Goal: Find contact information: Obtain details needed to contact an individual or organization

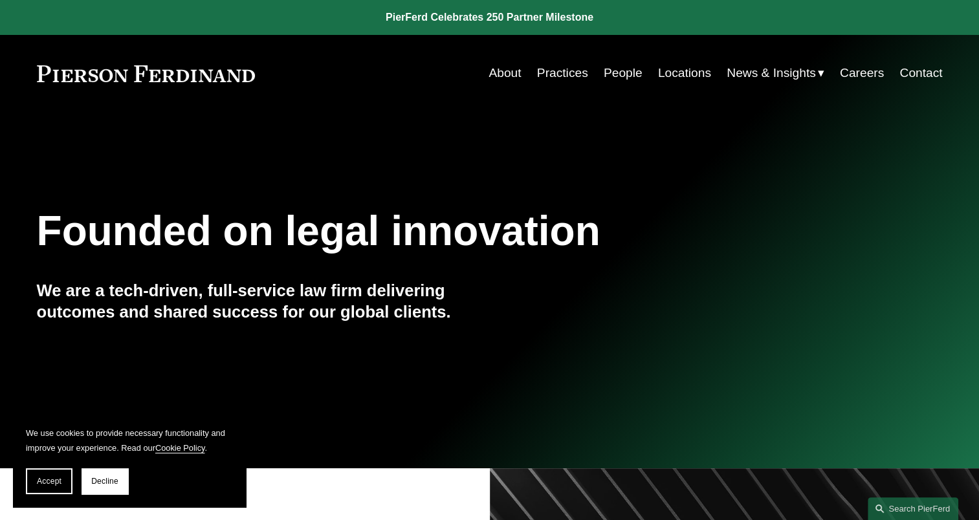
click at [612, 70] on link "People" at bounding box center [623, 73] width 39 height 25
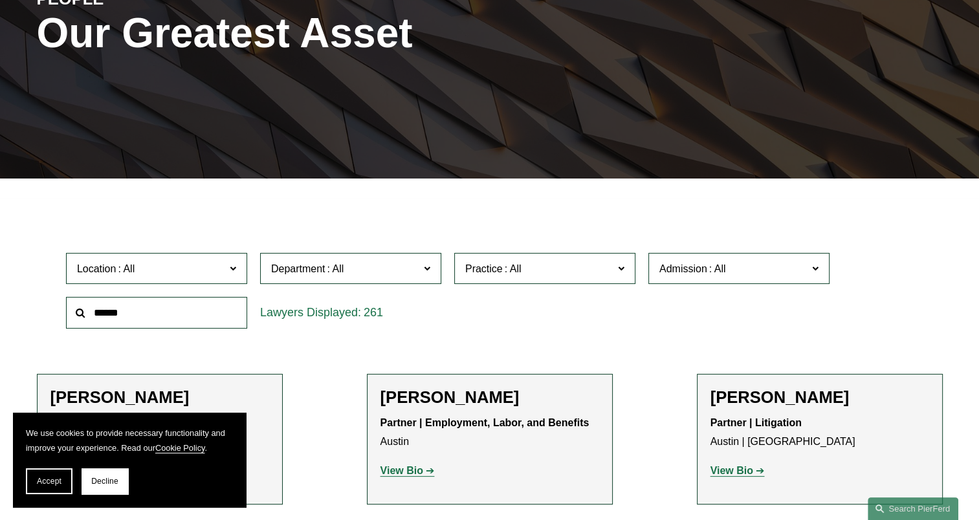
scroll to position [194, 0]
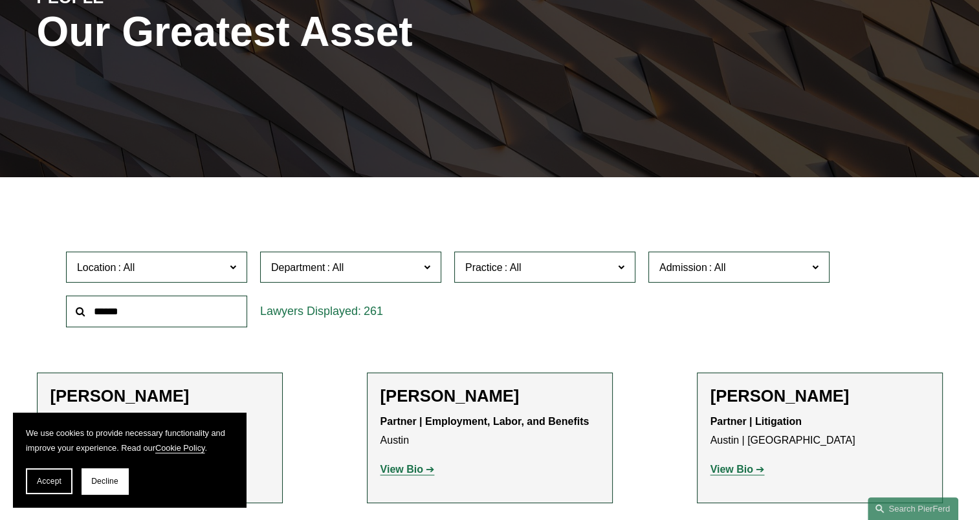
click at [126, 308] on input "text" at bounding box center [156, 312] width 181 height 32
type input "******"
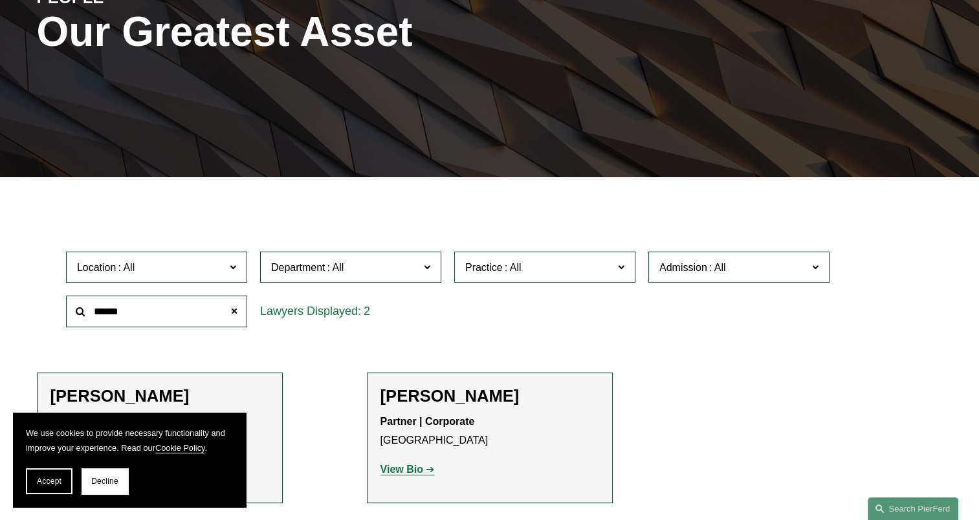
click at [50, 495] on section "We use cookies to provide necessary functionality and improve your experience. …" at bounding box center [129, 460] width 233 height 94
click at [48, 471] on button "Accept" at bounding box center [49, 482] width 47 height 26
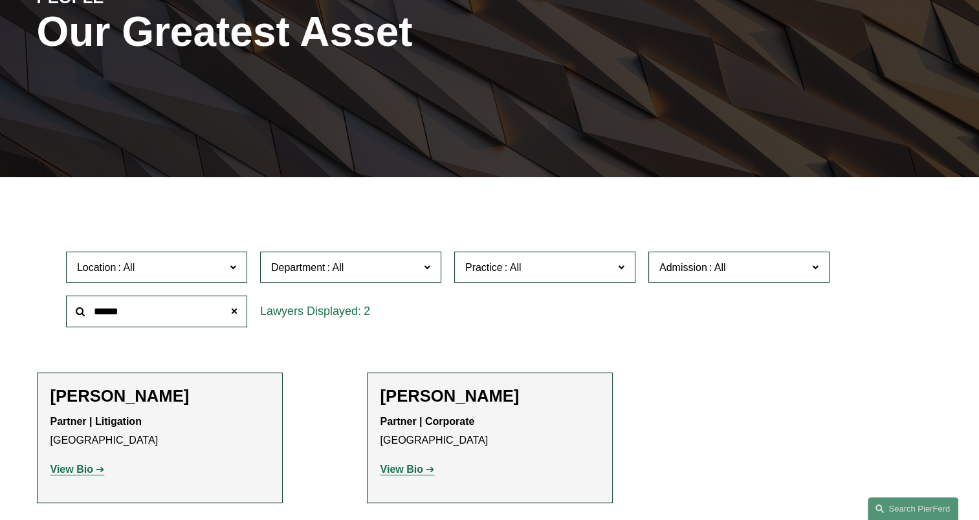
click at [81, 471] on strong "View Bio" at bounding box center [71, 469] width 43 height 11
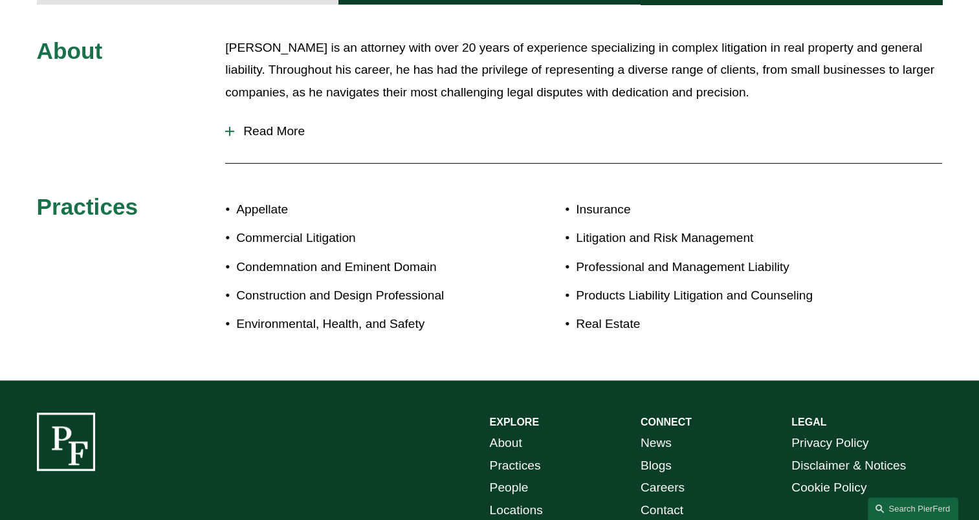
scroll to position [518, 0]
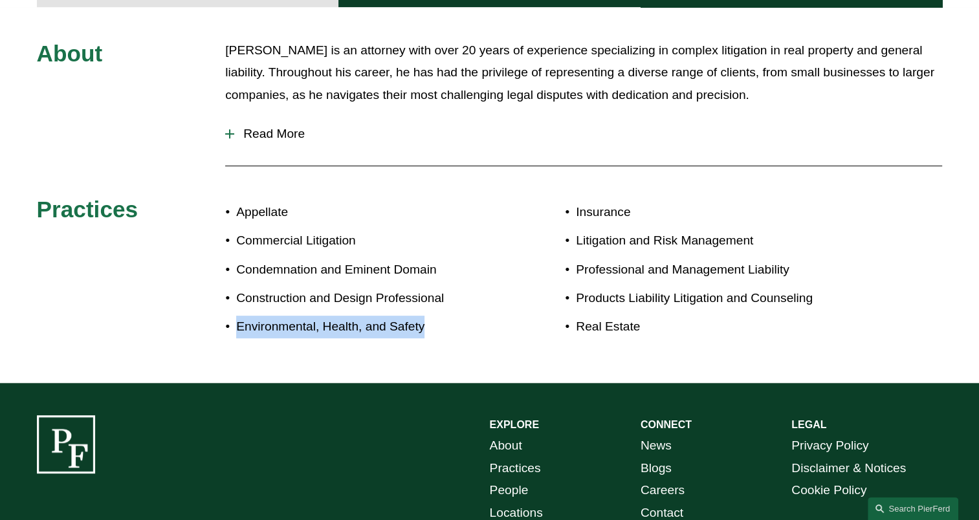
drag, startPoint x: 468, startPoint y: 317, endPoint x: 181, endPoint y: 302, distance: 287.1
click at [181, 302] on div "About Matthew is an attorney with over 20 years of experience specializing in c…" at bounding box center [489, 195] width 979 height 312
copy p "Environmental, Health, and Safety"
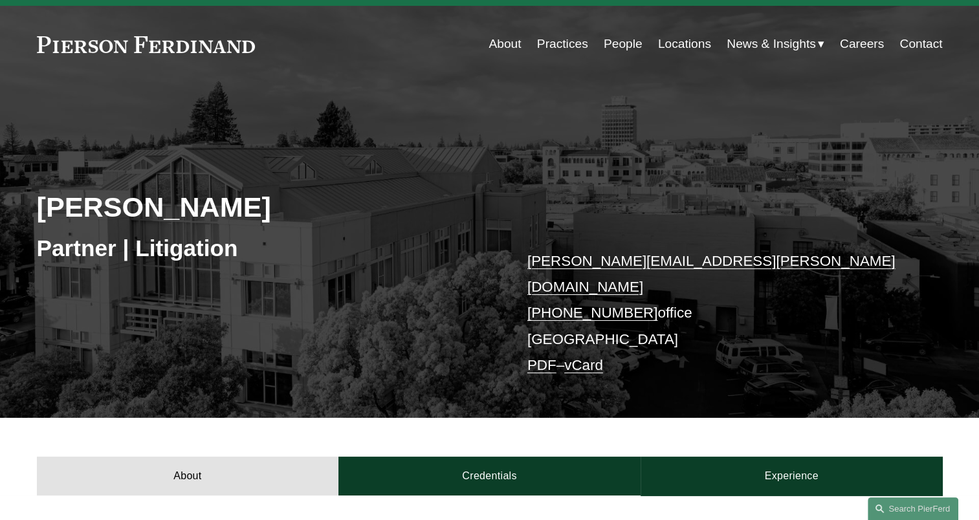
scroll to position [0, 0]
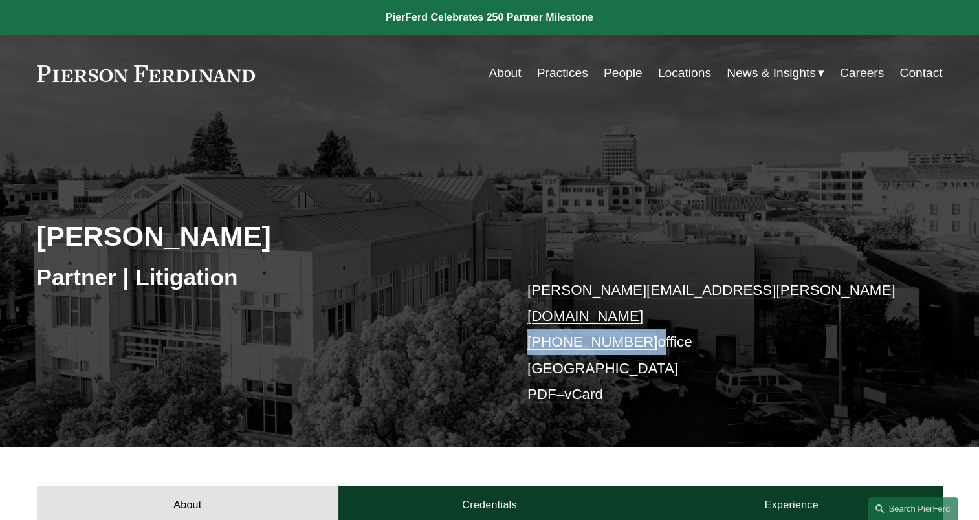
drag, startPoint x: 639, startPoint y: 313, endPoint x: 515, endPoint y: 309, distance: 124.3
click at [515, 309] on div "Matthew Weiner Partner | Litigation matthew.weiner@pierferd.com +1.415.674.4148…" at bounding box center [489, 293] width 979 height 305
copy p "+1.415.674.4148"
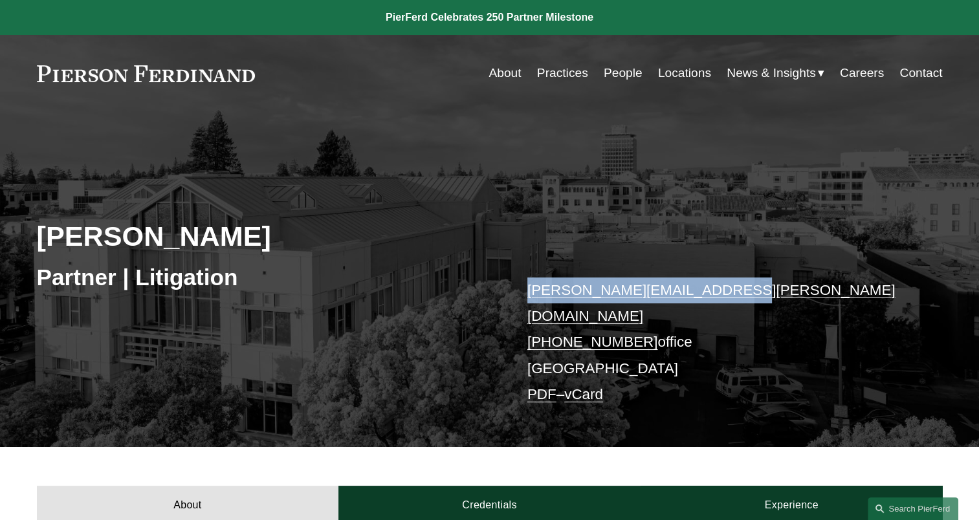
drag, startPoint x: 755, startPoint y: 280, endPoint x: 471, endPoint y: 292, distance: 283.7
click at [471, 292] on div "Matthew Weiner Partner | Litigation matthew.weiner@pierferd.com +1.415.674.4148…" at bounding box center [489, 293] width 979 height 305
copy div "matthew.weiner@pierferd.com"
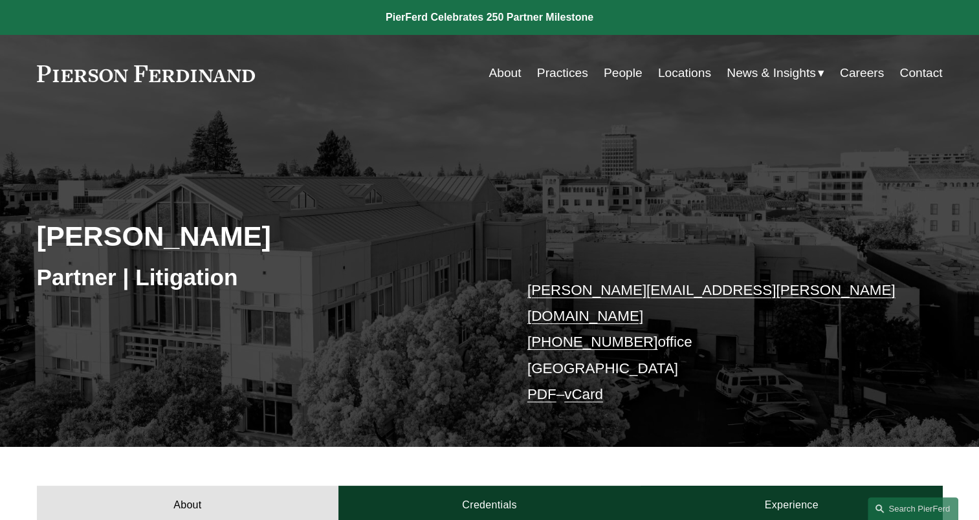
click at [645, 74] on nav "About Practices People Locations News & Insights News Insights Blogs Careers Co…" at bounding box center [716, 73] width 454 height 25
click at [631, 72] on link "People" at bounding box center [623, 73] width 39 height 25
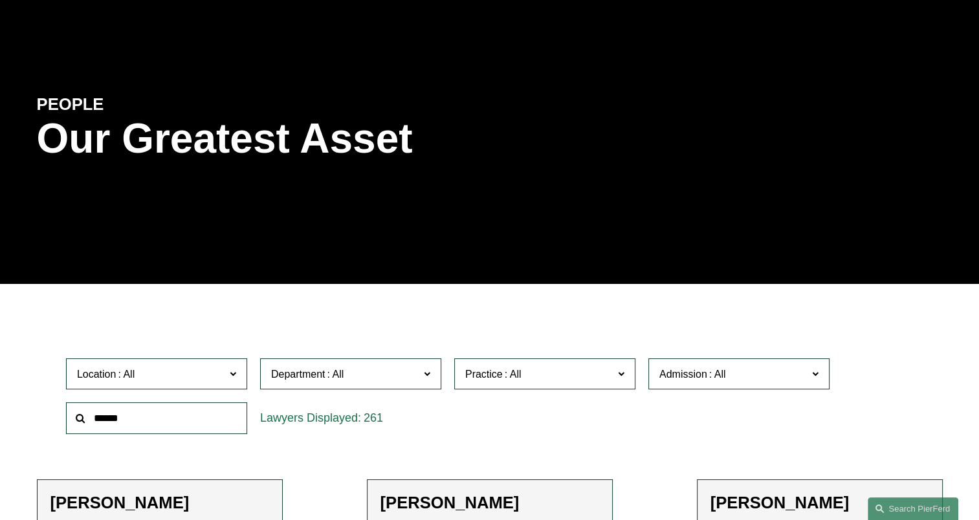
scroll to position [194, 0]
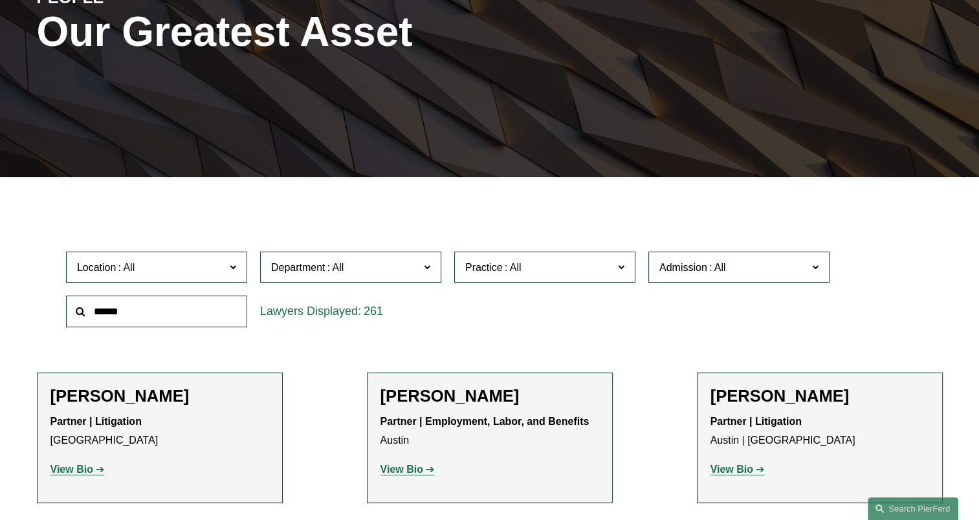
click at [197, 308] on input "text" at bounding box center [156, 312] width 181 height 32
type input "****"
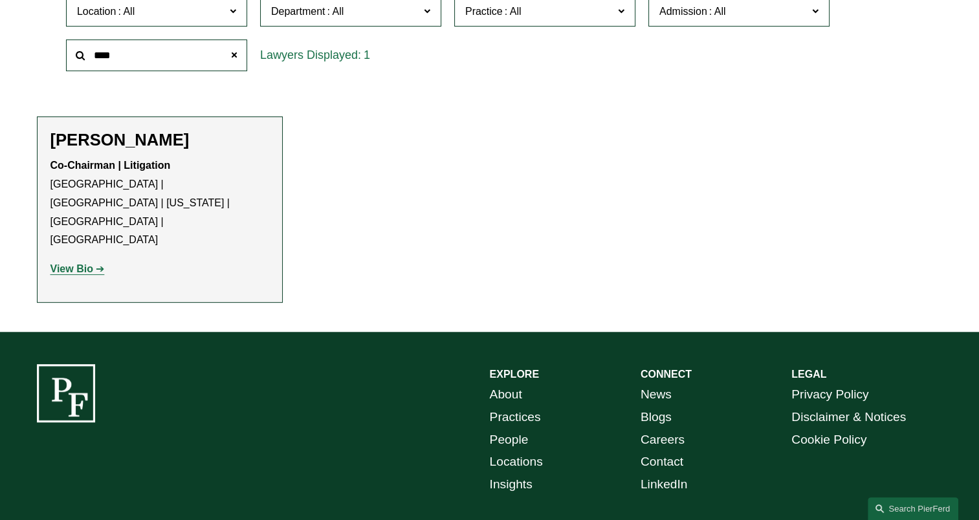
scroll to position [453, 0]
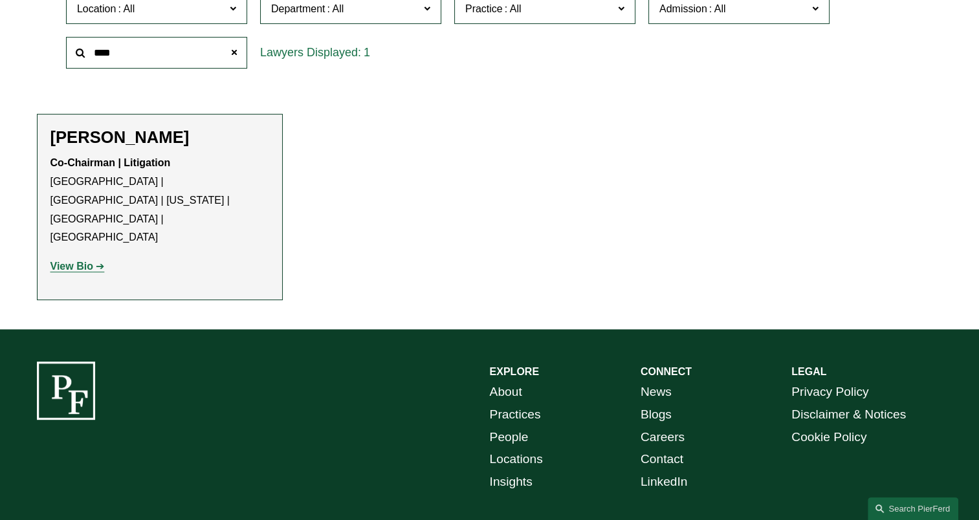
click at [70, 261] on strong "View Bio" at bounding box center [71, 266] width 43 height 11
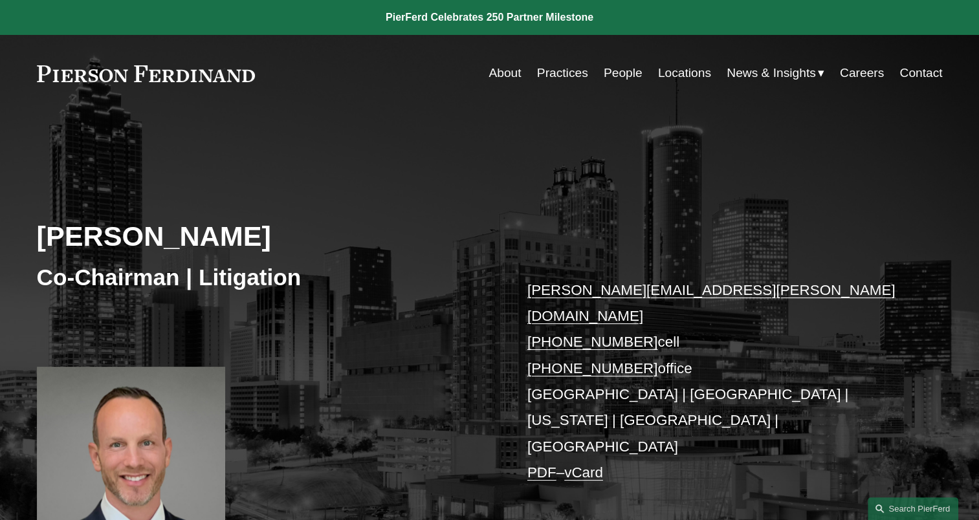
click at [605, 76] on link "People" at bounding box center [623, 73] width 39 height 25
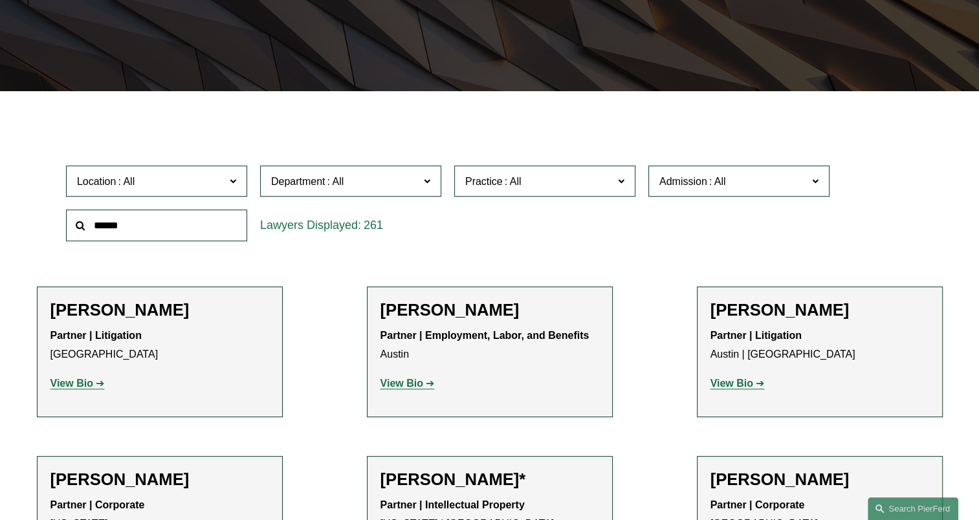
scroll to position [259, 0]
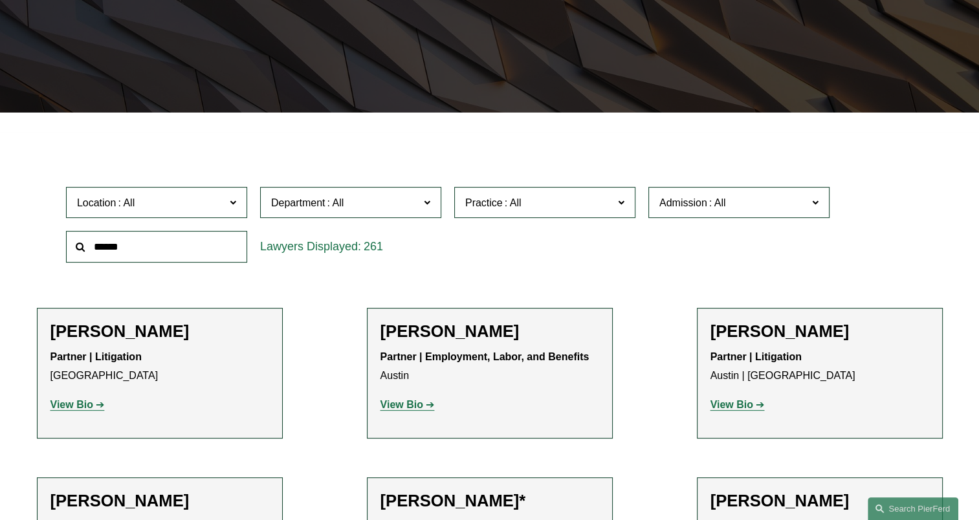
click at [176, 252] on input "text" at bounding box center [156, 247] width 181 height 32
type input "******"
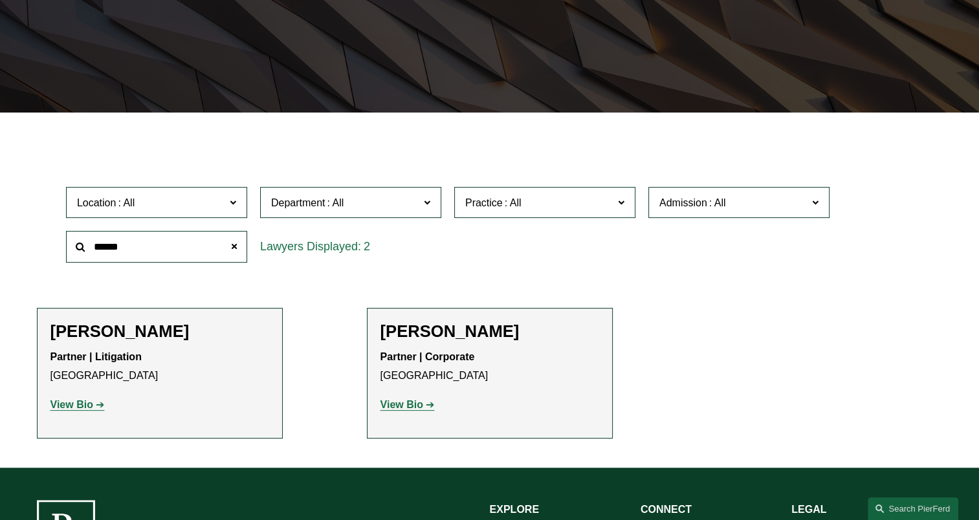
click at [85, 410] on strong "View Bio" at bounding box center [71, 404] width 43 height 11
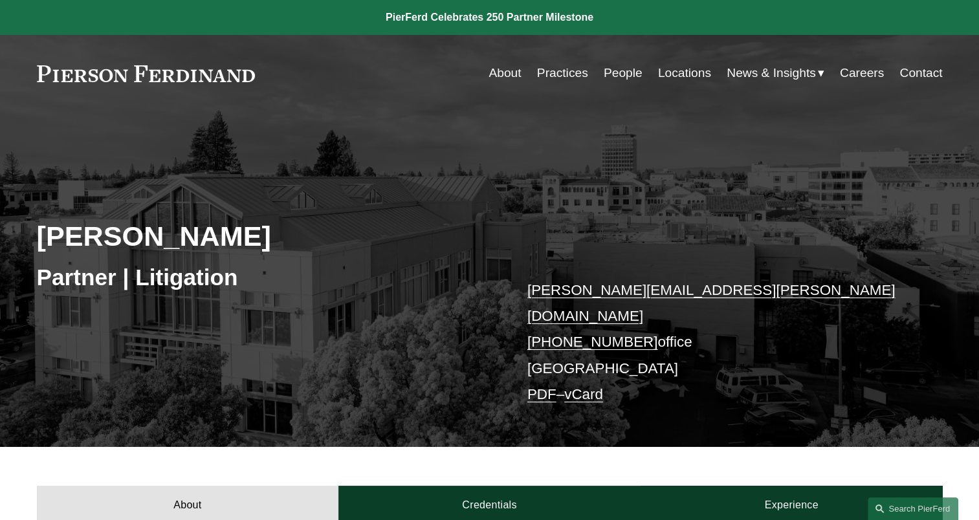
click at [628, 75] on link "People" at bounding box center [623, 73] width 39 height 25
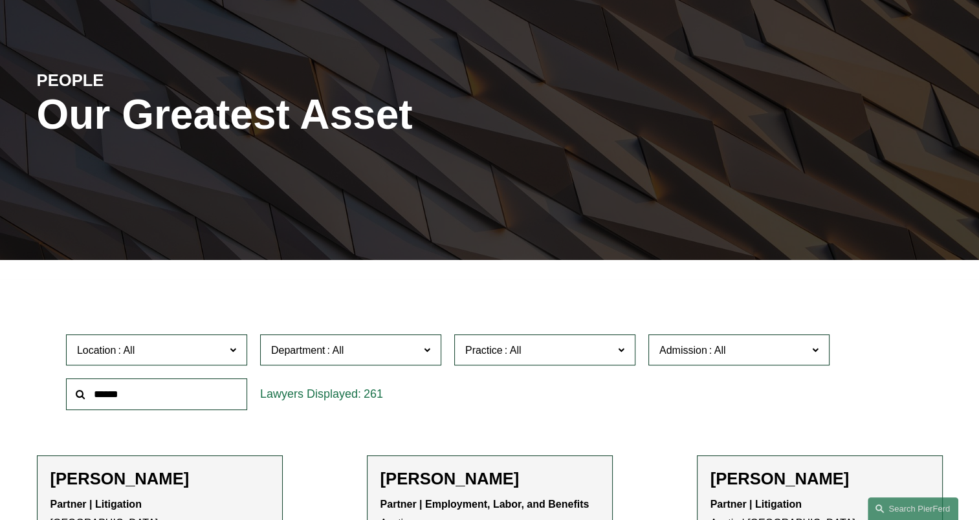
scroll to position [259, 0]
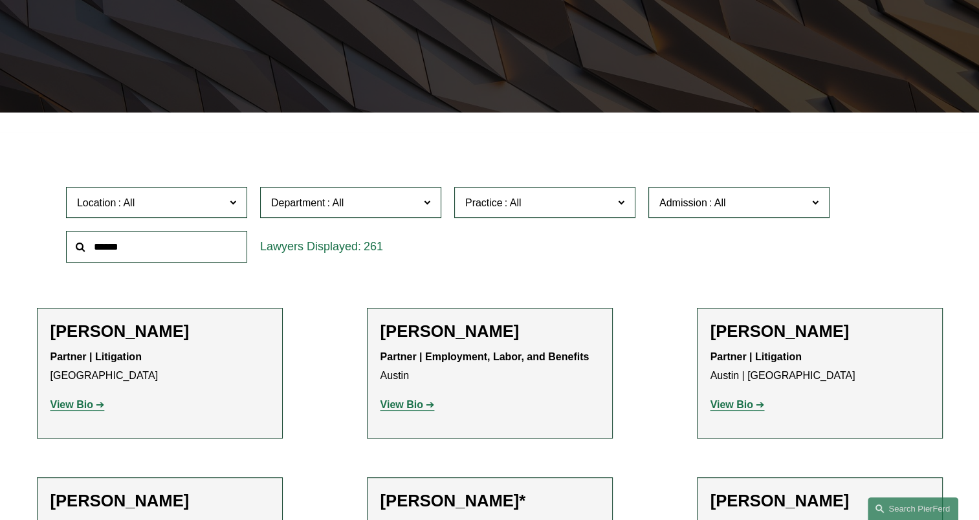
click at [186, 258] on input "text" at bounding box center [156, 247] width 181 height 32
type input "****"
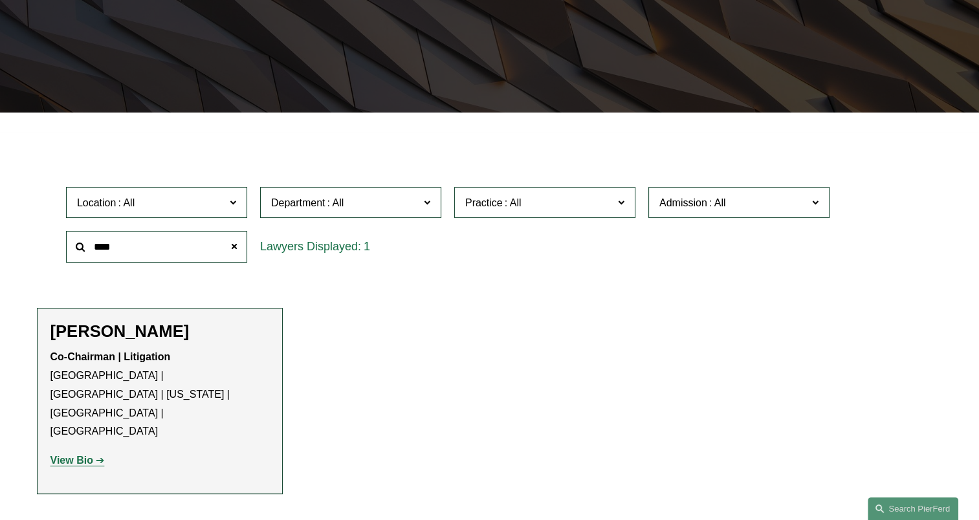
click at [71, 455] on strong "View Bio" at bounding box center [71, 460] width 43 height 11
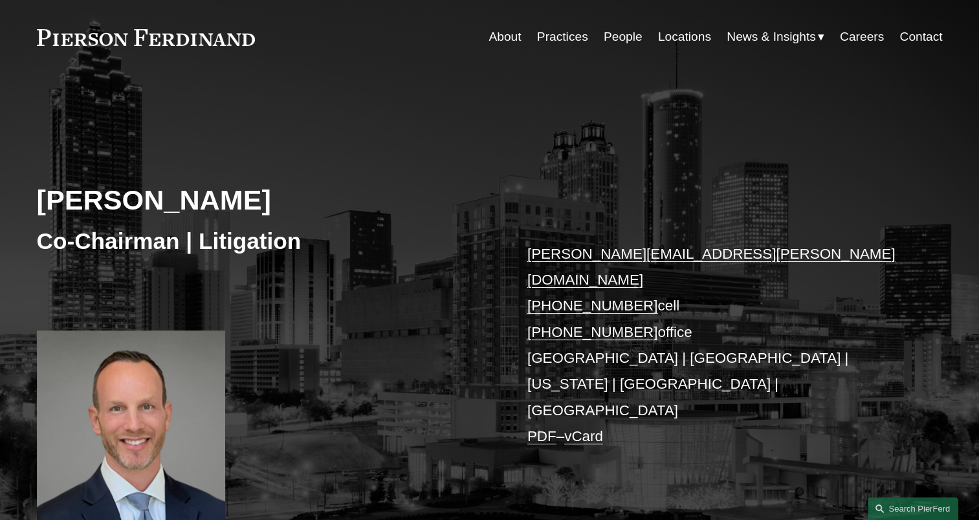
scroll to position [65, 0]
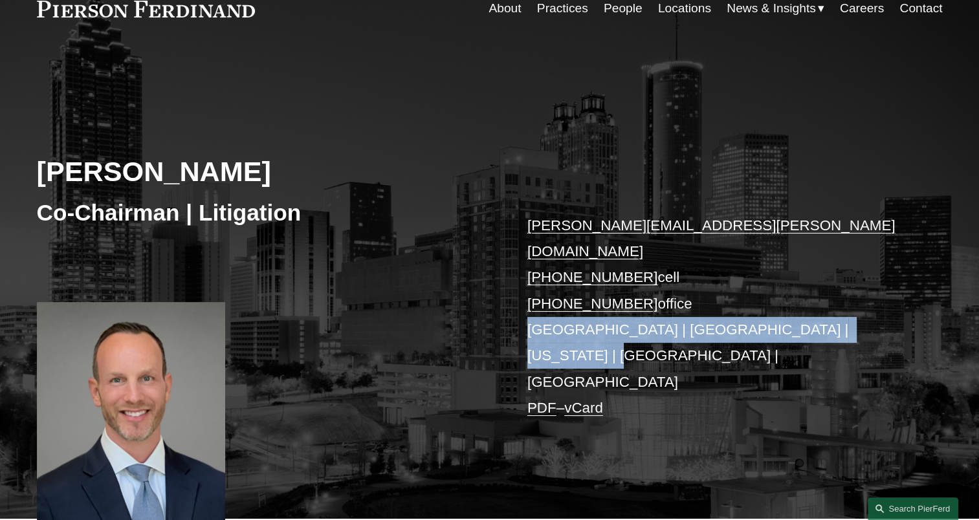
drag, startPoint x: 878, startPoint y: 300, endPoint x: 504, endPoint y: 309, distance: 373.6
click at [504, 309] on div "[PERSON_NAME] Co-Chairman | Litigation [PERSON_NAME][EMAIL_ADDRESS][PERSON_NAME…" at bounding box center [489, 297] width 979 height 443
copy p "[GEOGRAPHIC_DATA] | [GEOGRAPHIC_DATA] | [US_STATE] | [GEOGRAPHIC_DATA] | [GEOGR…"
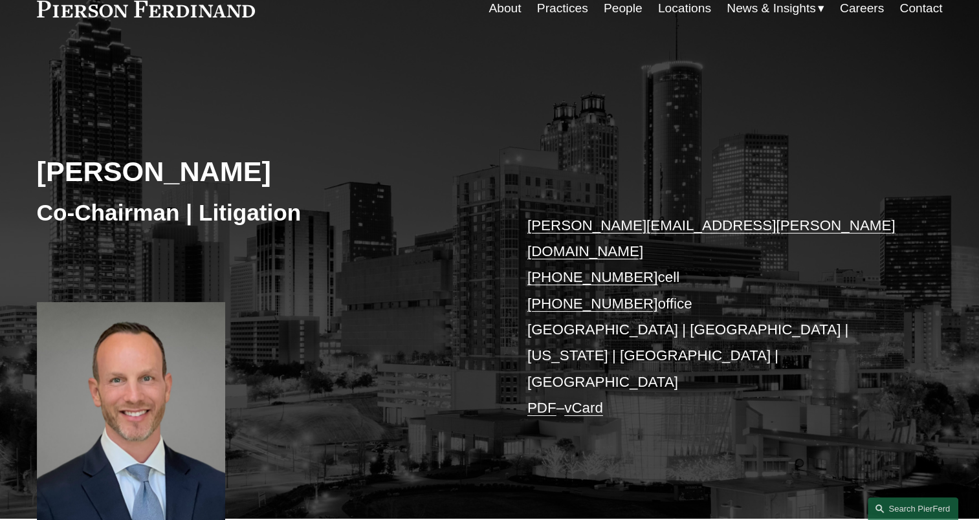
click at [694, 275] on p "joel.ferdinand@pierferd.com +1.404.640.6952 cell +1.770.759.2254 office Atlanta…" at bounding box center [715, 317] width 377 height 209
drag, startPoint x: 626, startPoint y: 277, endPoint x: 520, endPoint y: 236, distance: 113.9
click at [520, 236] on div "Joel M. Ferdinand Co-Chairman | Litigation joel.ferdinand@pierferd.com +1.404.6…" at bounding box center [489, 297] width 979 height 443
copy p "joel.ferdinand@pierferd.com +1.404.640.6952 cell +1.770.759.2254 office"
click at [481, 275] on div "Joel M. Ferdinand Co-Chairman | Litigation joel.ferdinand@pierferd.com +1.404.6…" at bounding box center [489, 297] width 979 height 443
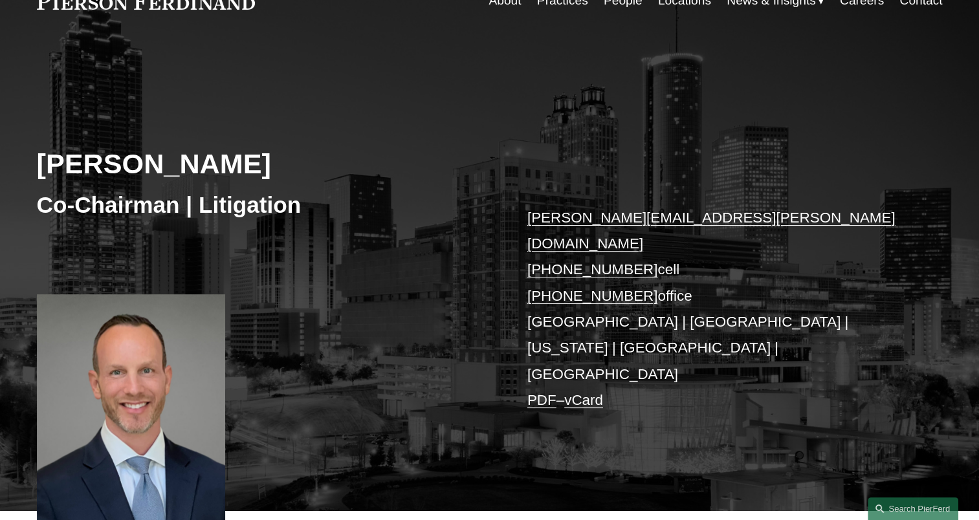
scroll to position [0, 0]
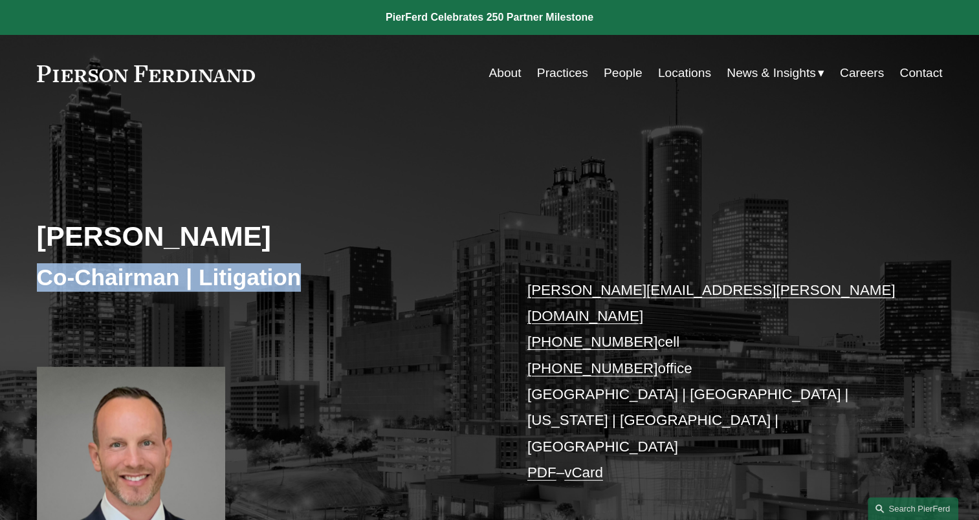
drag, startPoint x: 262, startPoint y: 283, endPoint x: 37, endPoint y: 285, distance: 225.2
click at [37, 285] on h3 "Co-Chairman | Litigation" at bounding box center [263, 277] width 453 height 28
copy h3 "Co-Chairman | Litigation"
click at [903, 70] on link "Contact" at bounding box center [921, 73] width 43 height 25
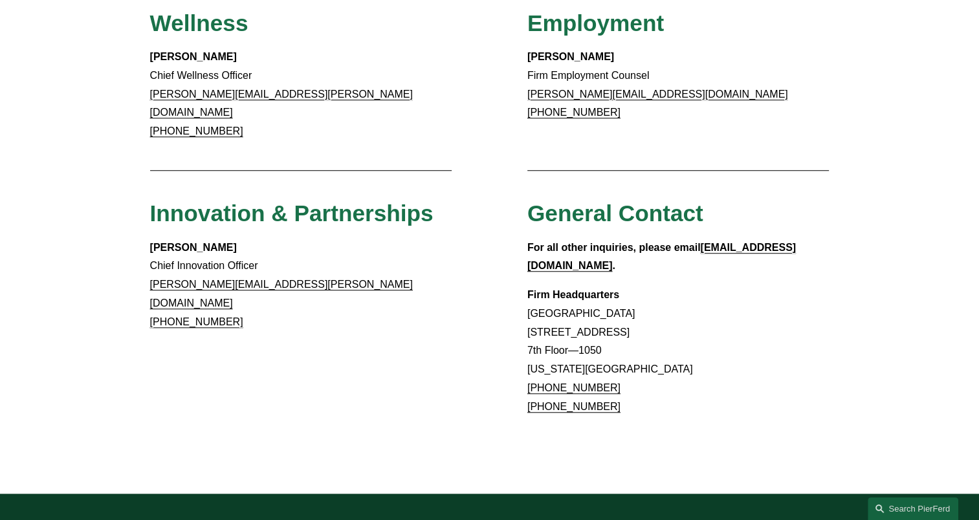
scroll to position [1034, 0]
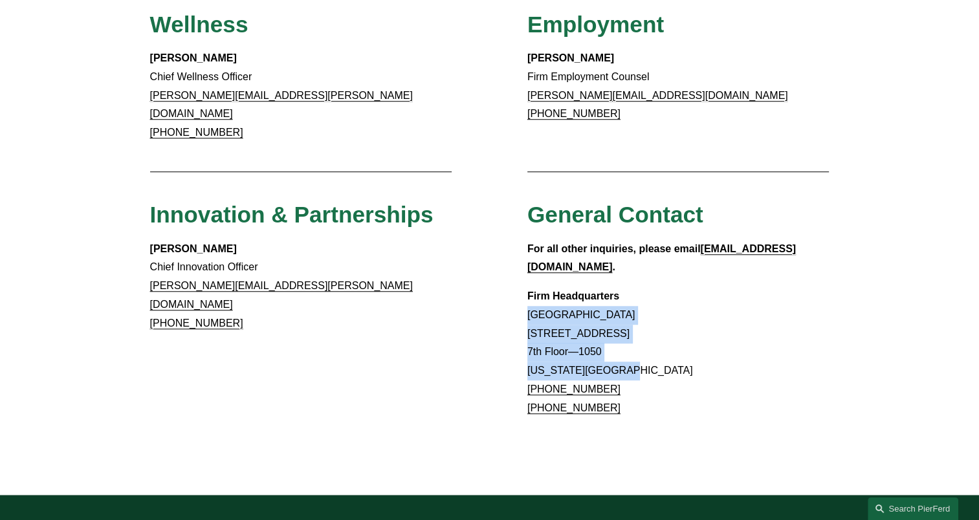
drag, startPoint x: 639, startPoint y: 304, endPoint x: 526, endPoint y: 257, distance: 122.5
copy p "[GEOGRAPHIC_DATA] [STREET_ADDRESS][US_STATE]"
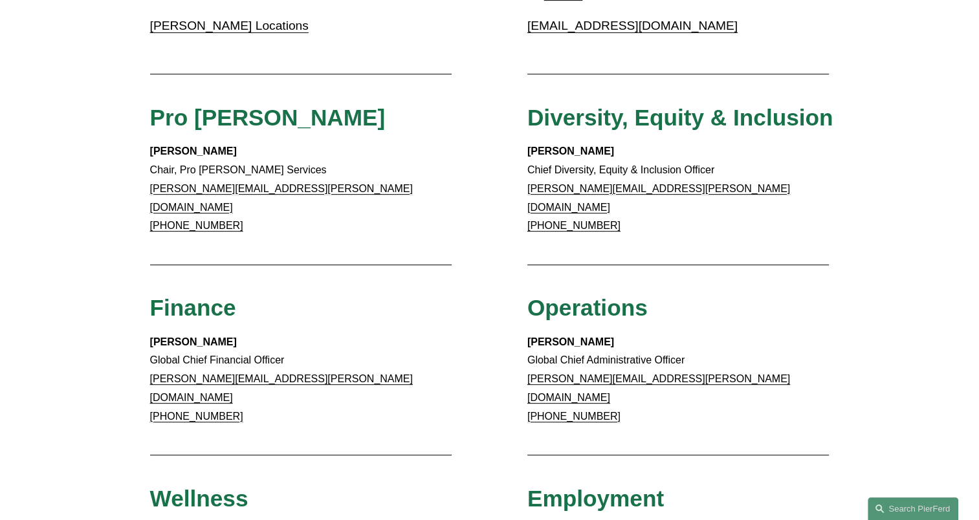
scroll to position [0, 0]
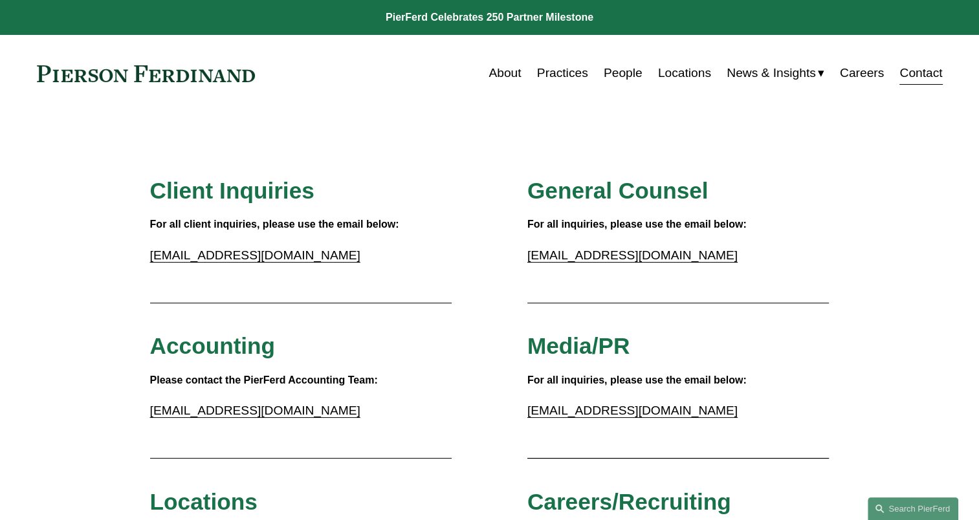
click at [93, 70] on link at bounding box center [146, 73] width 219 height 17
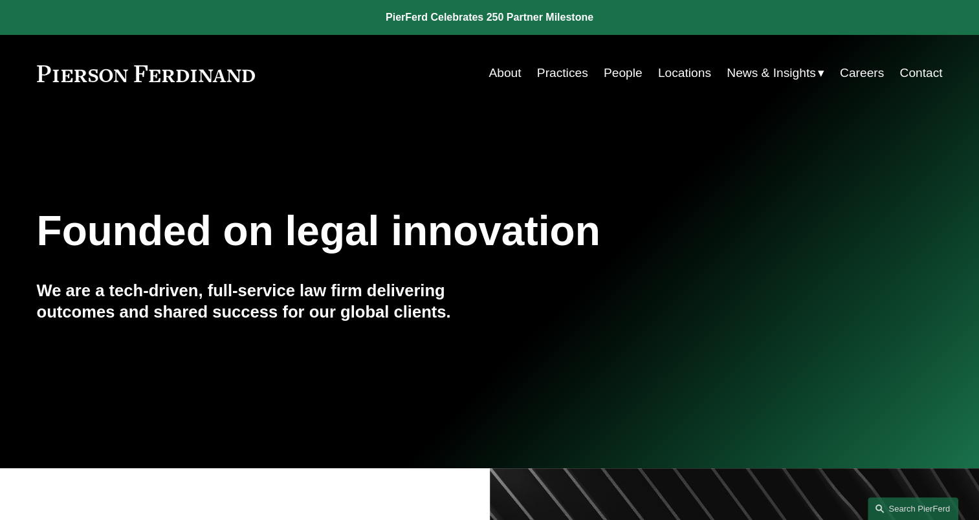
click at [898, 72] on nav "About Practices People Locations News & Insights News Insights Blogs Careers Co…" at bounding box center [716, 73] width 454 height 25
click at [909, 72] on link "Contact" at bounding box center [921, 73] width 43 height 25
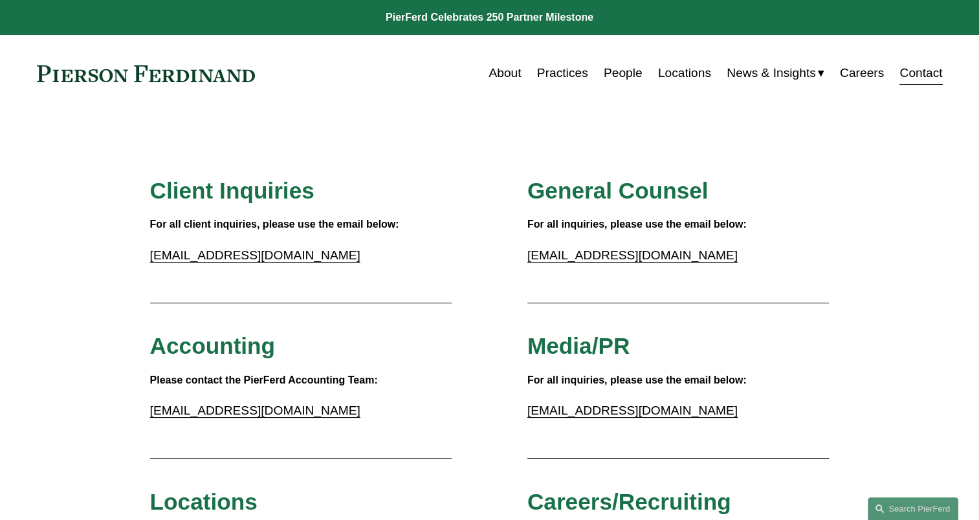
drag, startPoint x: 645, startPoint y: 75, endPoint x: 625, endPoint y: 75, distance: 19.4
click at [645, 75] on nav "About Practices People Locations News & Insights News Insights Blogs Careers Co…" at bounding box center [716, 73] width 454 height 25
click at [622, 74] on link "People" at bounding box center [623, 73] width 39 height 25
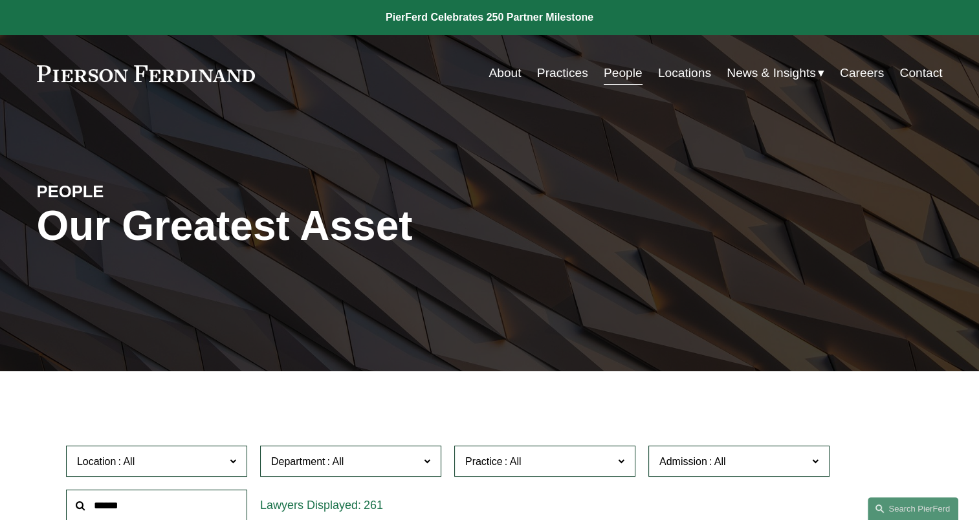
scroll to position [324, 0]
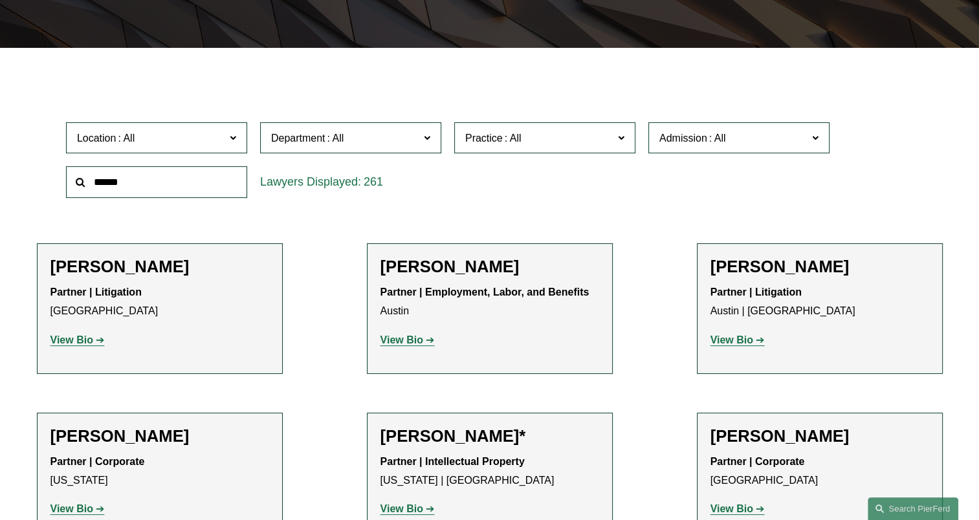
click at [155, 188] on input "text" at bounding box center [156, 182] width 181 height 32
type input "******"
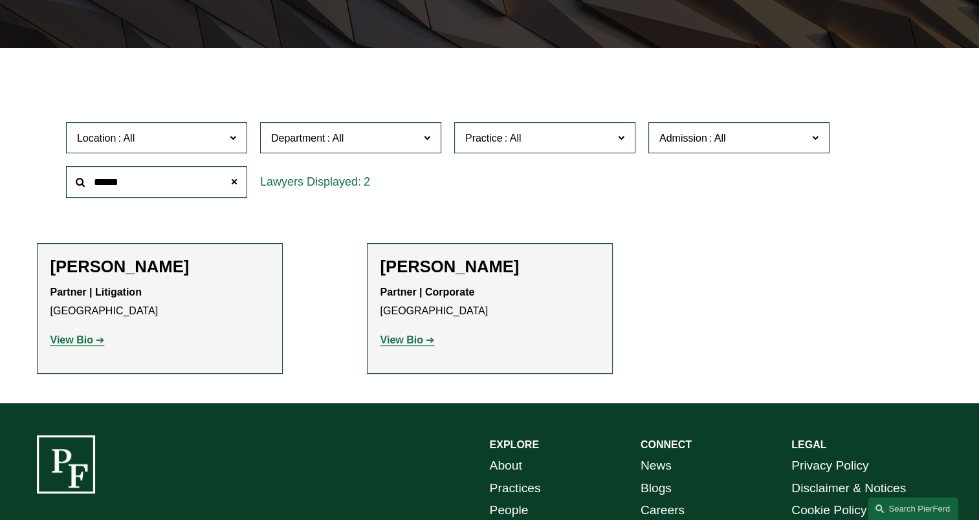
scroll to position [0, 0]
